Goal: Check status: Check status

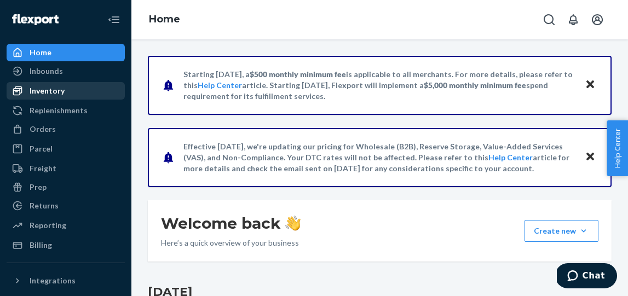
click at [47, 91] on div "Inventory" at bounding box center [47, 90] width 35 height 11
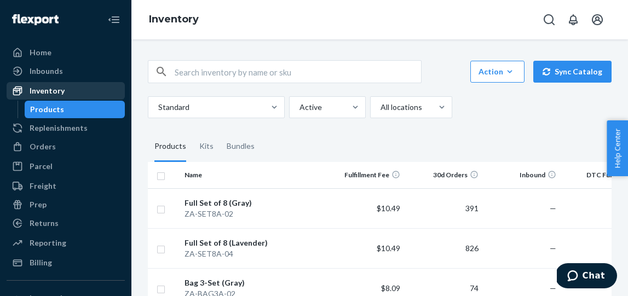
click at [45, 97] on div "Inventory" at bounding box center [66, 90] width 116 height 15
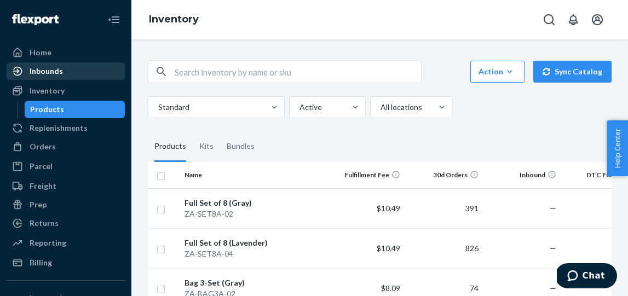
click at [44, 76] on div "Inbounds" at bounding box center [46, 71] width 33 height 11
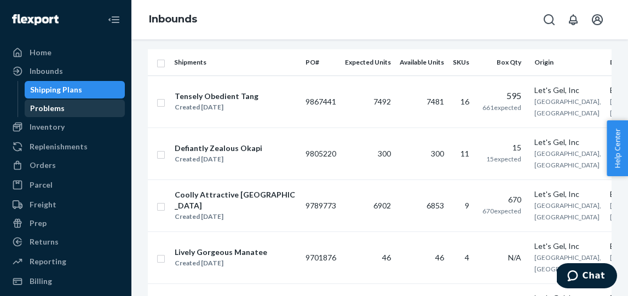
click at [61, 110] on div "Problems" at bounding box center [47, 108] width 34 height 11
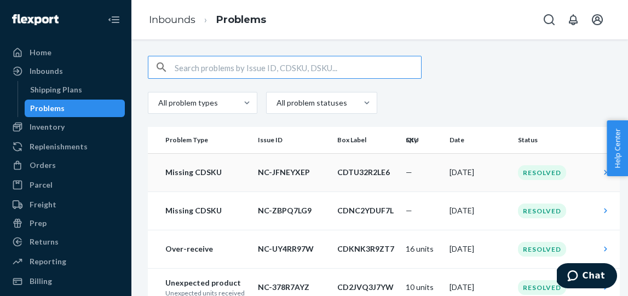
click at [393, 171] on p "CDTU32R2LE6" at bounding box center [367, 172] width 60 height 11
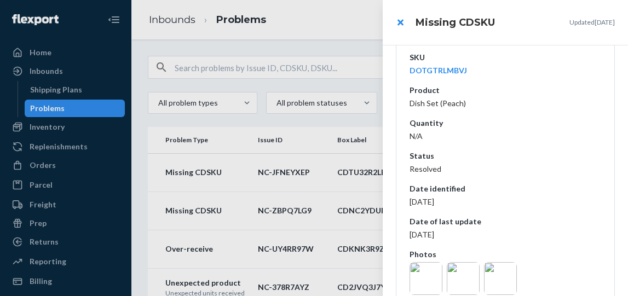
scroll to position [296, 0]
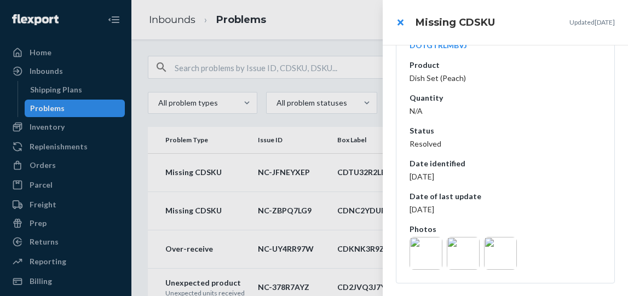
click at [423, 258] on img at bounding box center [426, 253] width 33 height 33
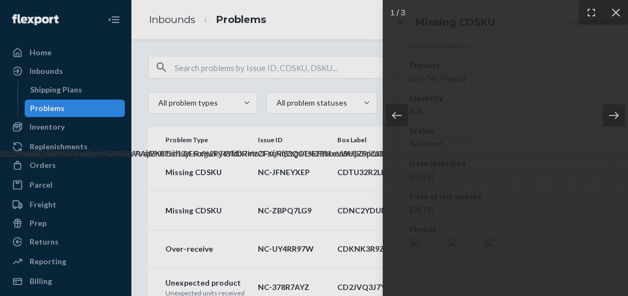
click at [423, 159] on img at bounding box center [505, 148] width 6733 height 22
click at [615, 116] on icon at bounding box center [614, 115] width 10 height 7
click at [401, 114] on icon at bounding box center [396, 115] width 11 height 11
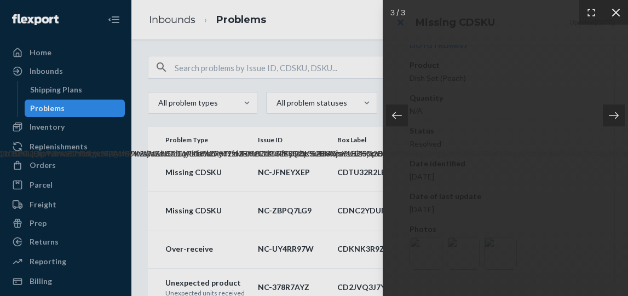
click at [614, 11] on icon at bounding box center [615, 12] width 11 height 11
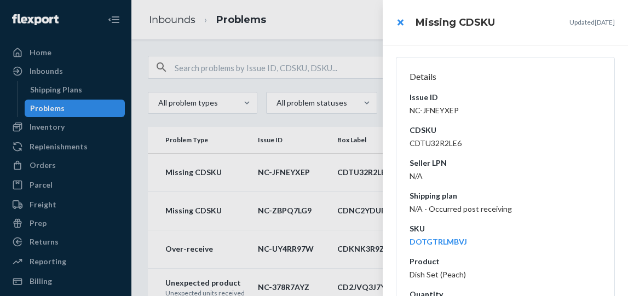
scroll to position [91, 0]
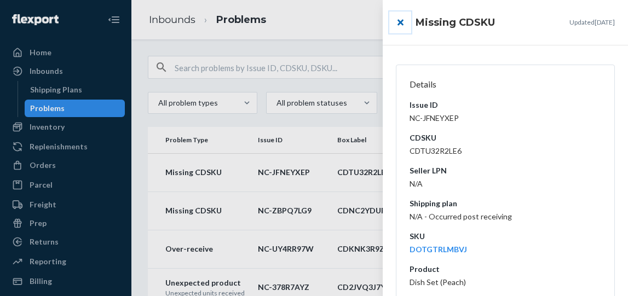
click at [401, 26] on button "close" at bounding box center [400, 22] width 22 height 22
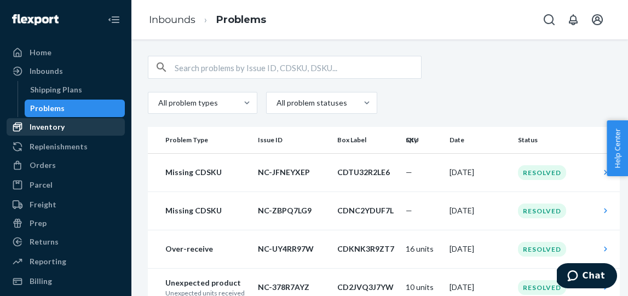
click at [71, 132] on div "Inventory" at bounding box center [66, 126] width 116 height 15
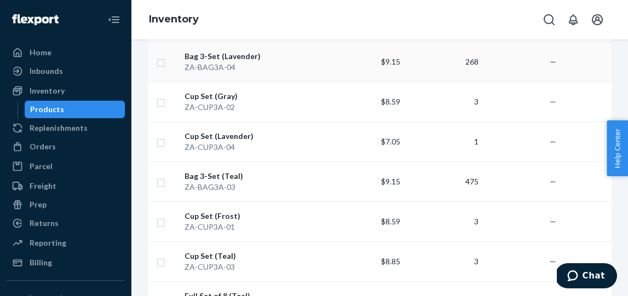
scroll to position [427, 0]
click at [60, 89] on div "Inventory" at bounding box center [47, 90] width 35 height 11
